Goal: Book appointment/travel/reservation

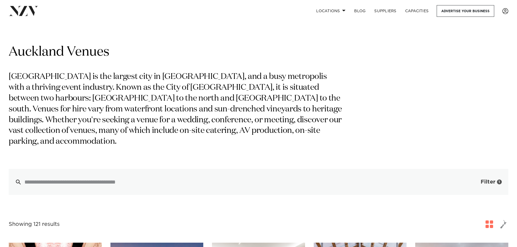
click at [476, 169] on button "Filter 1" at bounding box center [485, 182] width 45 height 26
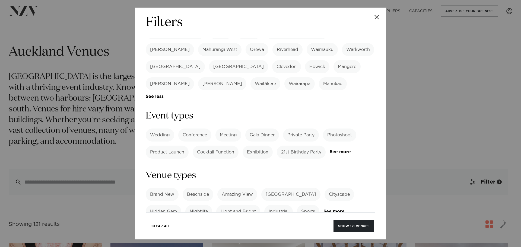
scroll to position [190, 0]
click at [311, 130] on label "Private Party" at bounding box center [301, 136] width 36 height 13
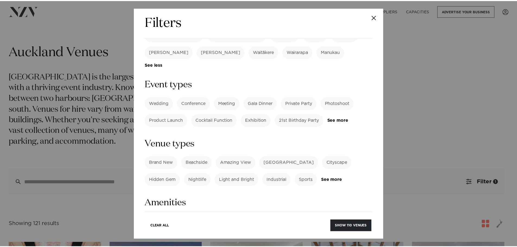
scroll to position [299, 0]
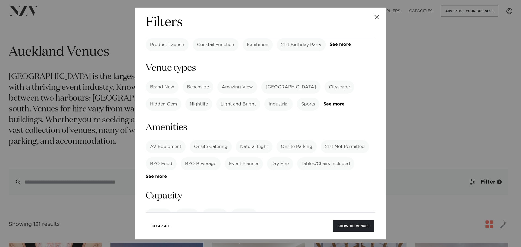
click at [186, 209] on label "Dining" at bounding box center [187, 215] width 23 height 13
click at [350, 223] on button "Show 108 venues" at bounding box center [353, 226] width 42 height 12
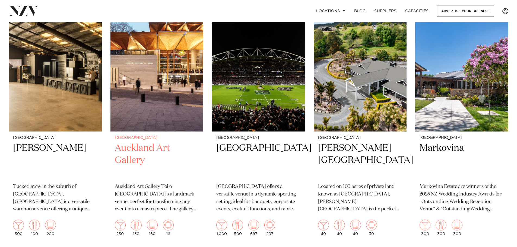
scroll to position [2851, 0]
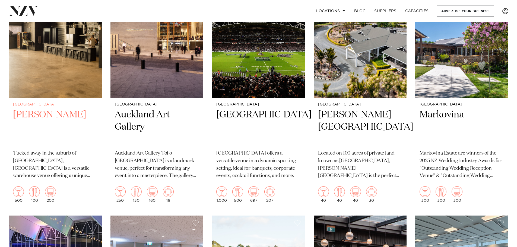
click at [75, 76] on img at bounding box center [55, 35] width 93 height 125
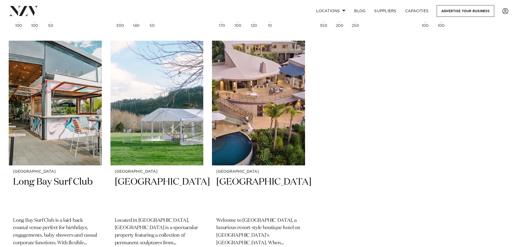
scroll to position [5201, 0]
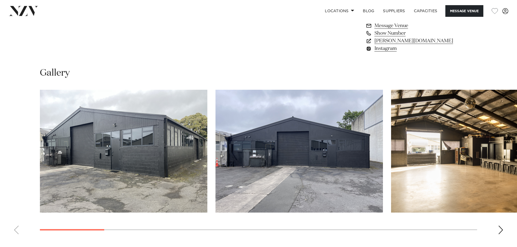
scroll to position [434, 0]
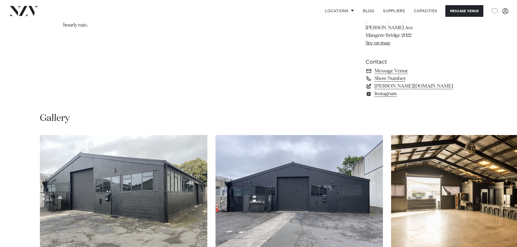
click at [399, 84] on link "[PERSON_NAME][DOMAIN_NAME]" at bounding box center [410, 87] width 89 height 8
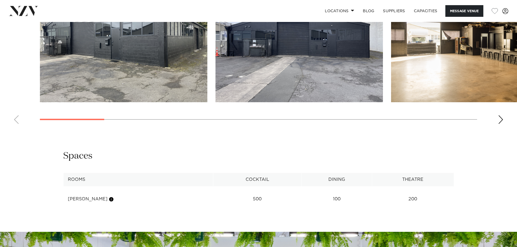
scroll to position [489, 0]
